Goal: Information Seeking & Learning: Learn about a topic

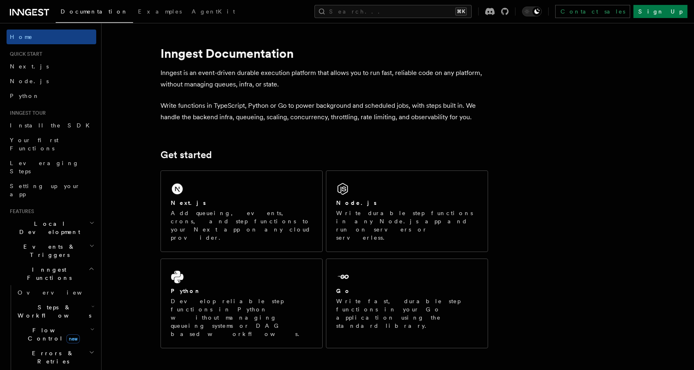
scroll to position [14, 0]
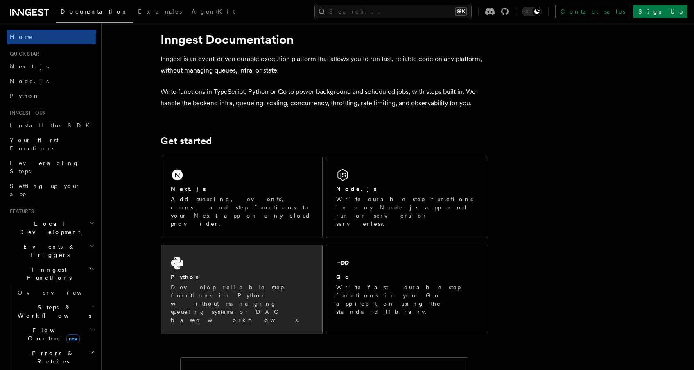
click at [252, 245] on div "Python Develop reliable step functions in Python without managing queueing syst…" at bounding box center [241, 289] width 161 height 89
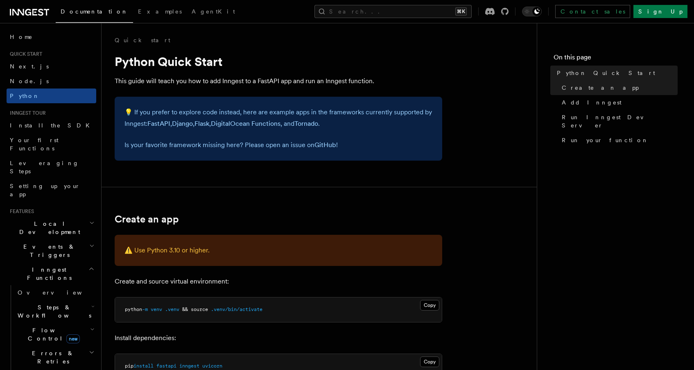
scroll to position [65, 0]
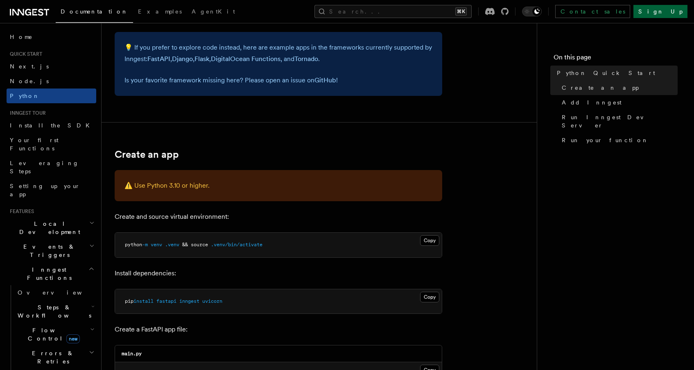
click at [673, 14] on link "Sign Up" at bounding box center [660, 11] width 54 height 13
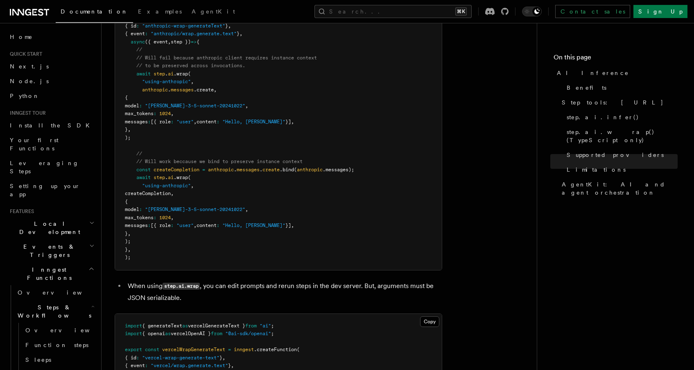
scroll to position [1433, 0]
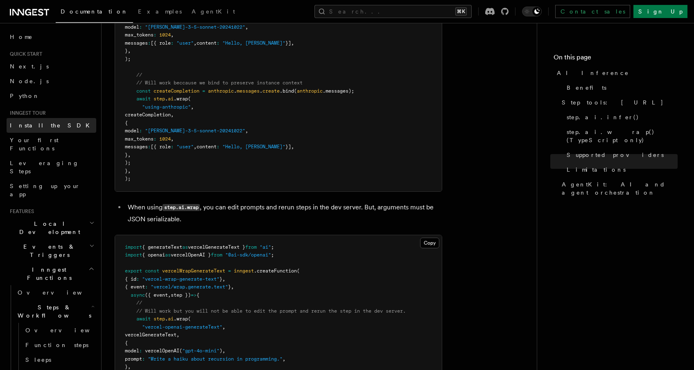
click at [47, 125] on span "Install the SDK" at bounding box center [52, 125] width 85 height 7
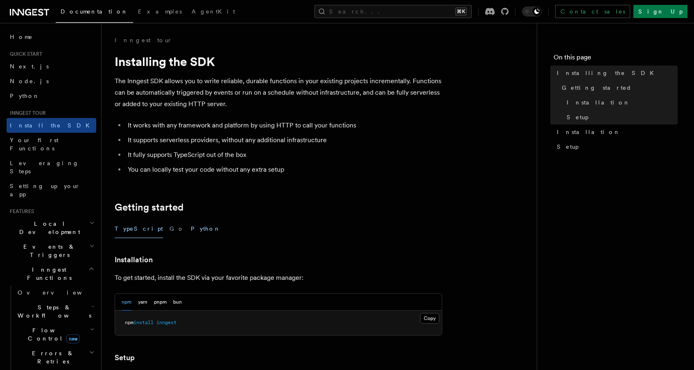
click at [191, 226] on button "Python" at bounding box center [206, 228] width 30 height 18
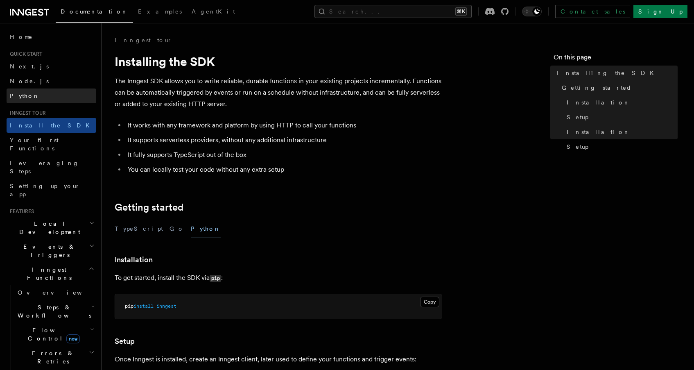
click at [41, 95] on link "Python" at bounding box center [52, 95] width 90 height 15
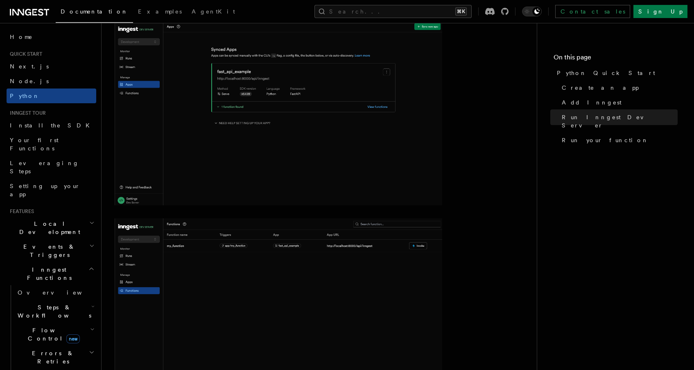
scroll to position [1581, 0]
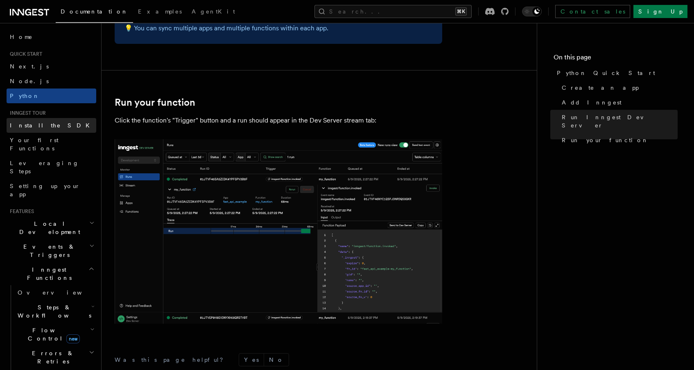
click at [53, 125] on link "Install the SDK" at bounding box center [52, 125] width 90 height 15
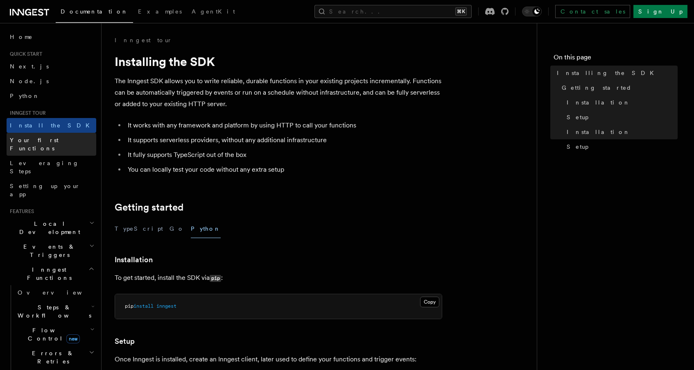
click at [43, 140] on span "Your first Functions" at bounding box center [34, 144] width 49 height 15
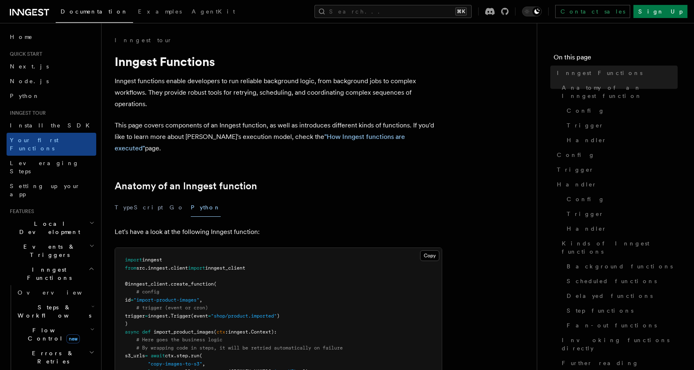
click at [45, 159] on span "Leveraging Steps" at bounding box center [53, 167] width 86 height 16
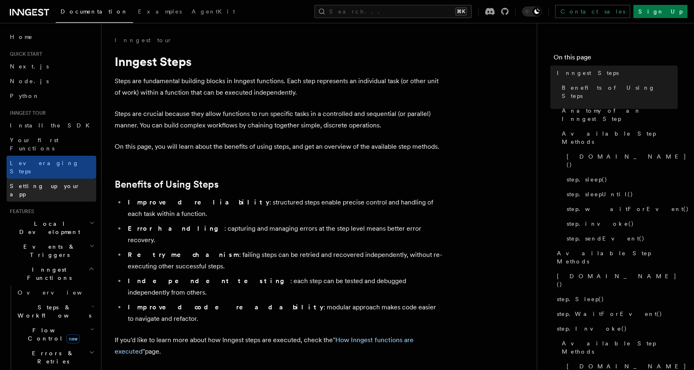
click at [50, 183] on span "Setting up your app" at bounding box center [45, 190] width 70 height 15
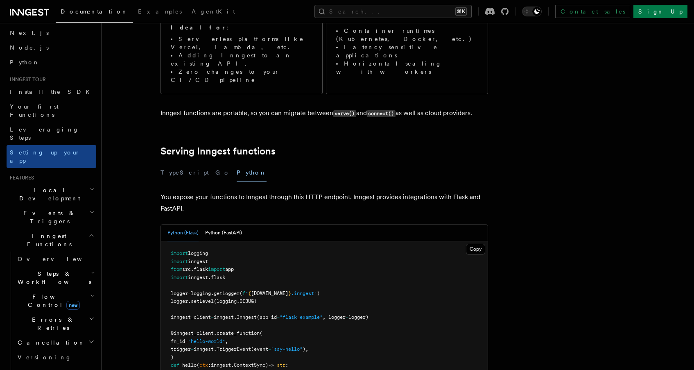
scroll to position [78, 0]
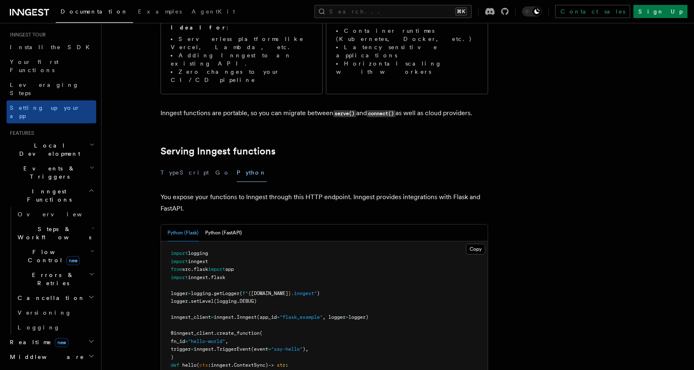
click at [67, 335] on h2 "Realtime new" at bounding box center [52, 342] width 90 height 15
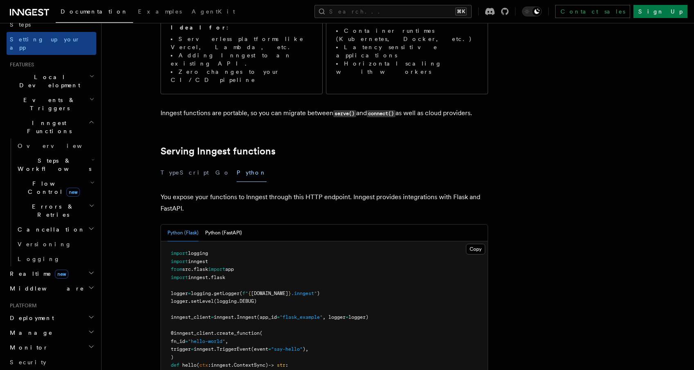
click at [44, 310] on h2 "Deployment" at bounding box center [52, 317] width 90 height 15
click at [40, 325] on h2 "Manage" at bounding box center [52, 332] width 90 height 15
click at [35, 340] on h2 "Monitor" at bounding box center [52, 347] width 90 height 15
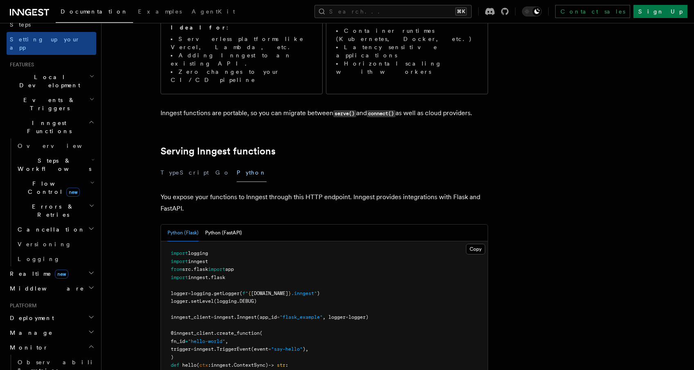
click at [34, 340] on h2 "Monitor" at bounding box center [52, 347] width 90 height 15
click at [226, 224] on button "Python (FastAPI)" at bounding box center [223, 232] width 37 height 17
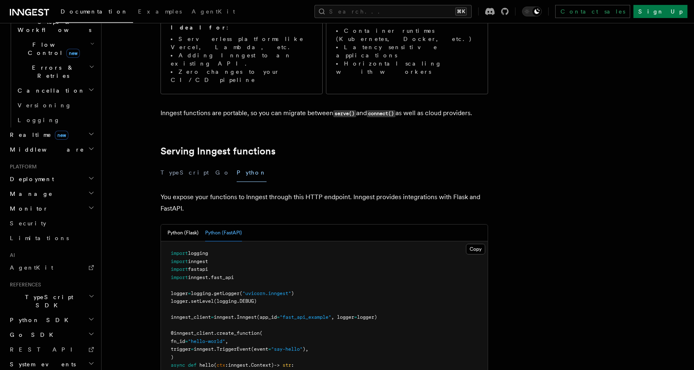
scroll to position [284, 0]
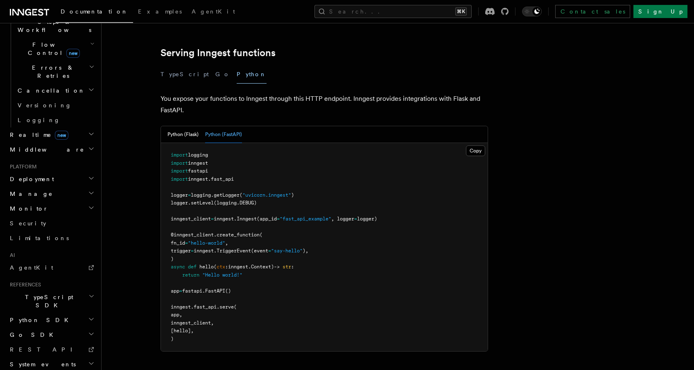
click at [36, 316] on span "Python SDK" at bounding box center [40, 320] width 67 height 8
click at [39, 331] on span "Introduction" at bounding box center [47, 334] width 59 height 7
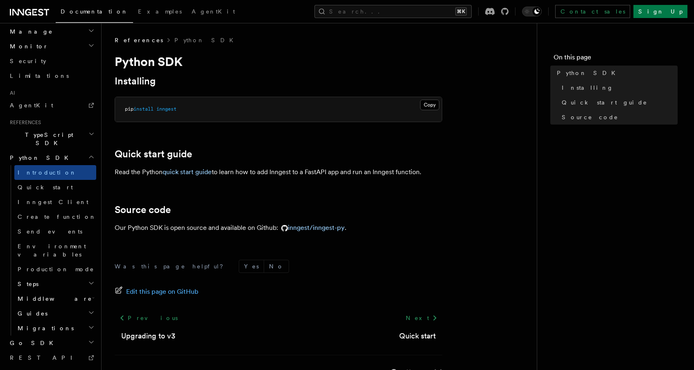
scroll to position [26, 0]
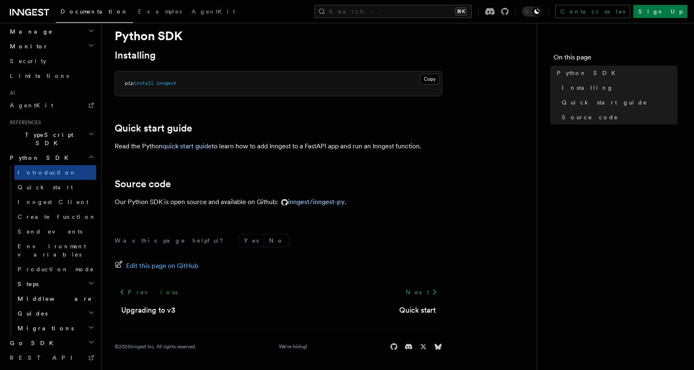
click at [42, 321] on h2 "Migrations" at bounding box center [55, 328] width 82 height 15
click at [42, 306] on h2 "Guides" at bounding box center [55, 313] width 82 height 15
click at [42, 294] on span "Middleware" at bounding box center [53, 298] width 78 height 8
click at [42, 276] on h2 "Steps" at bounding box center [55, 283] width 82 height 15
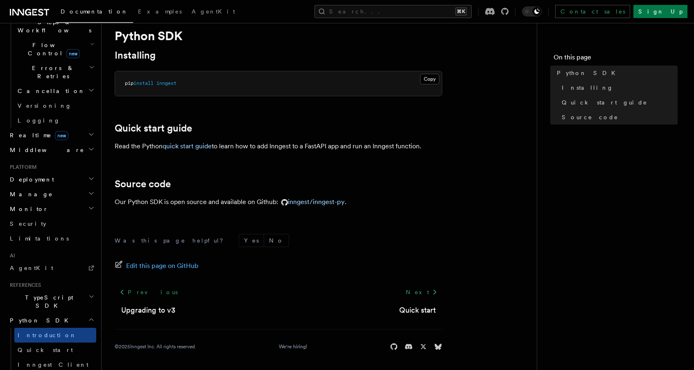
scroll to position [269, 0]
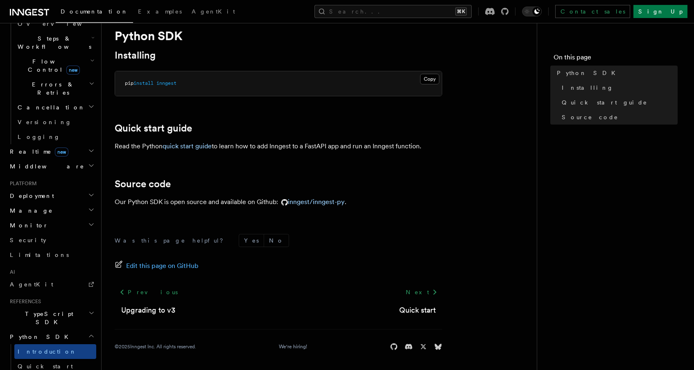
click at [32, 218] on h2 "Monitor" at bounding box center [52, 225] width 90 height 15
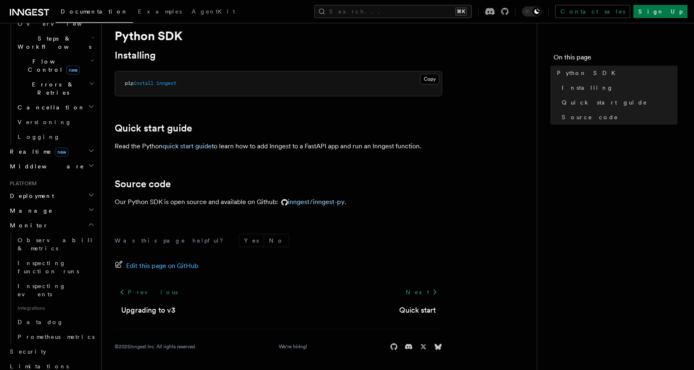
click at [34, 203] on h2 "Manage" at bounding box center [52, 210] width 90 height 15
click at [37, 188] on h2 "Deployment" at bounding box center [52, 195] width 90 height 15
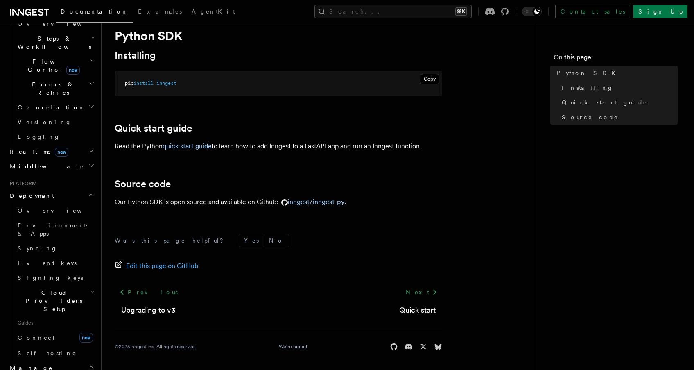
click at [54, 288] on span "Cloud Providers Setup" at bounding box center [52, 300] width 76 height 25
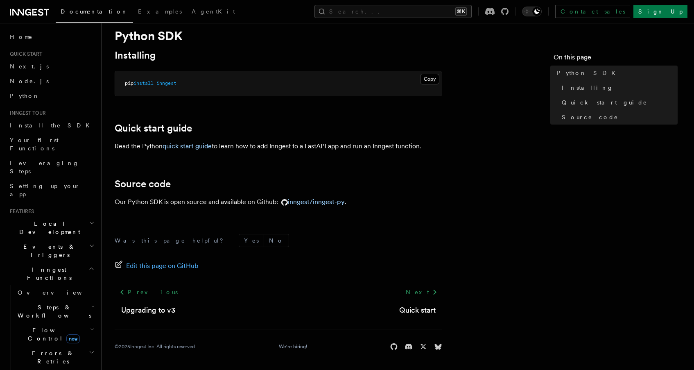
scroll to position [9, 0]
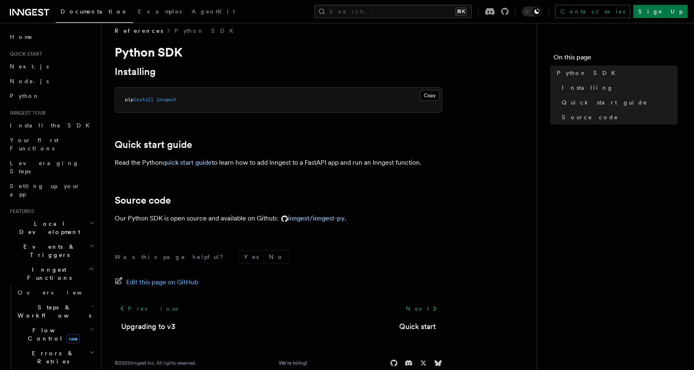
click at [52, 242] on span "Events & Triggers" at bounding box center [48, 250] width 83 height 16
click at [51, 242] on span "Events & Triggers" at bounding box center [48, 250] width 83 height 16
click at [53, 219] on span "Local Development" at bounding box center [48, 227] width 83 height 16
click at [47, 265] on span "Inngest Functions" at bounding box center [48, 273] width 82 height 16
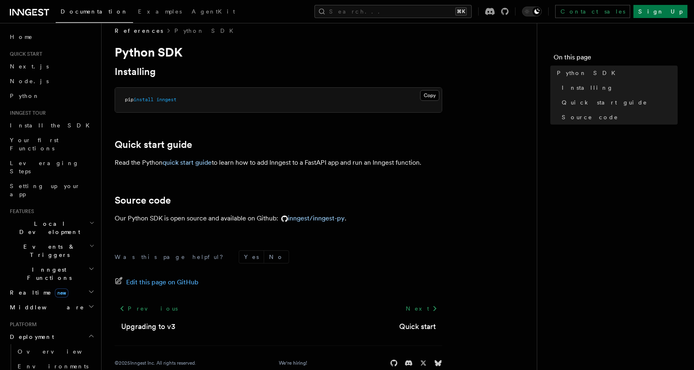
click at [55, 288] on span "new" at bounding box center [62, 292] width 14 height 9
click at [31, 300] on h2 "Middleware" at bounding box center [52, 307] width 90 height 15
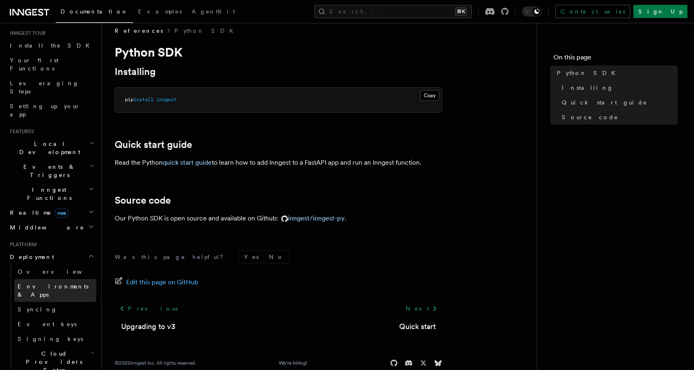
scroll to position [81, 0]
click at [58, 248] on h2 "Deployment" at bounding box center [52, 255] width 90 height 15
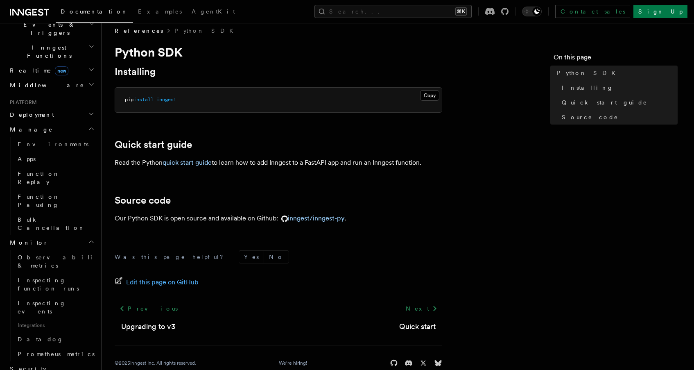
scroll to position [238, 0]
